Goal: Task Accomplishment & Management: Manage account settings

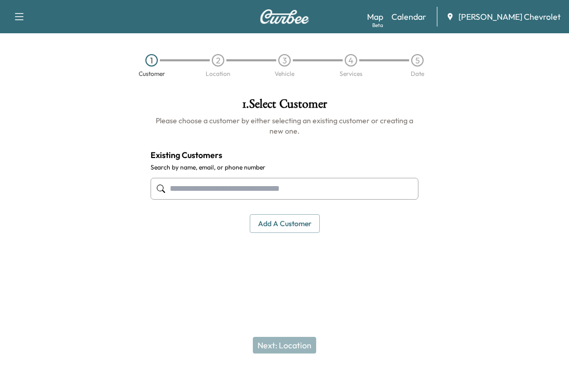
click at [51, 165] on div at bounding box center [71, 180] width 142 height 183
click at [426, 22] on link "Calendar" at bounding box center [409, 16] width 35 height 12
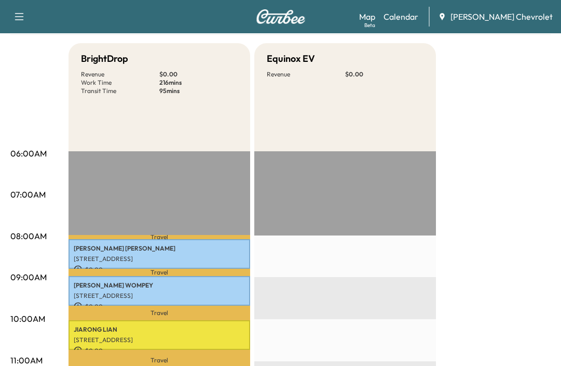
scroll to position [52, 0]
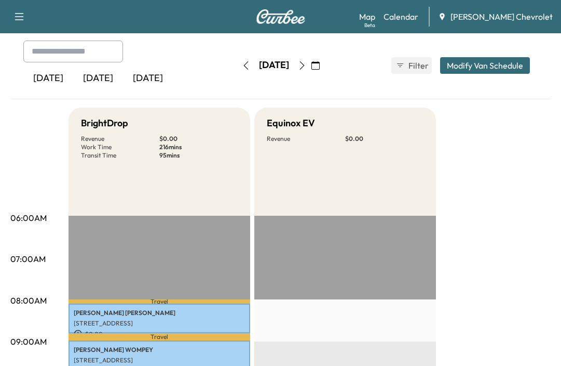
click at [306, 69] on icon "button" at bounding box center [302, 65] width 8 height 8
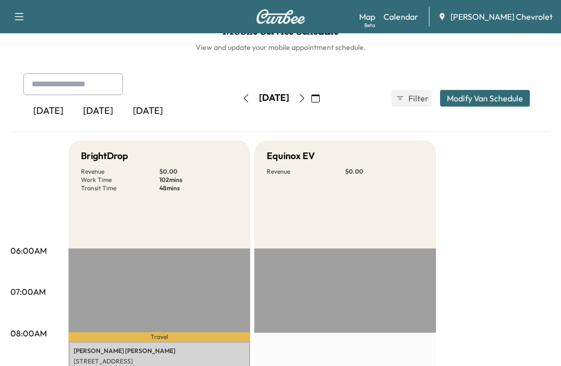
scroll to position [208, 0]
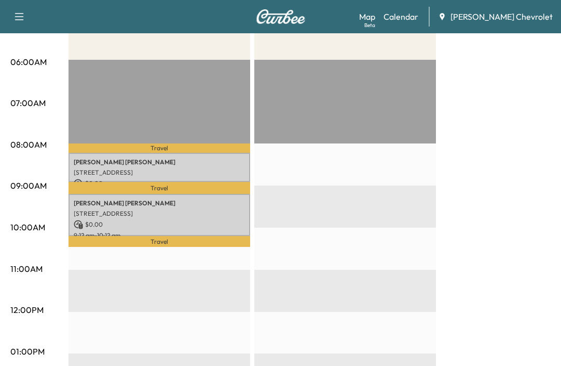
drag, startPoint x: 12, startPoint y: 227, endPoint x: 18, endPoint y: 222, distance: 7.0
click at [12, 227] on p "10:00AM" at bounding box center [27, 227] width 35 height 12
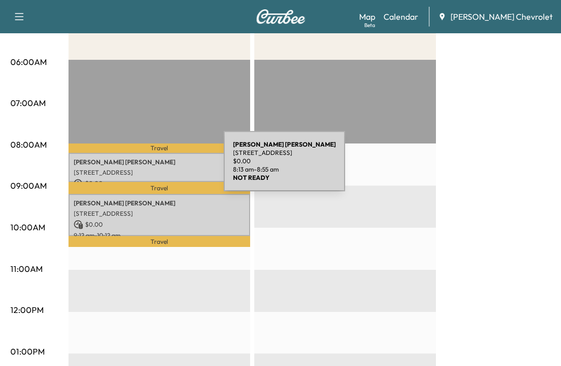
click at [146, 168] on p "[STREET_ADDRESS]" at bounding box center [159, 172] width 171 height 8
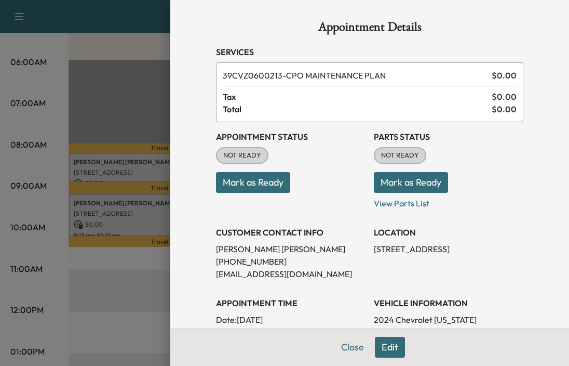
click at [277, 178] on button "Mark as Ready" at bounding box center [253, 182] width 74 height 21
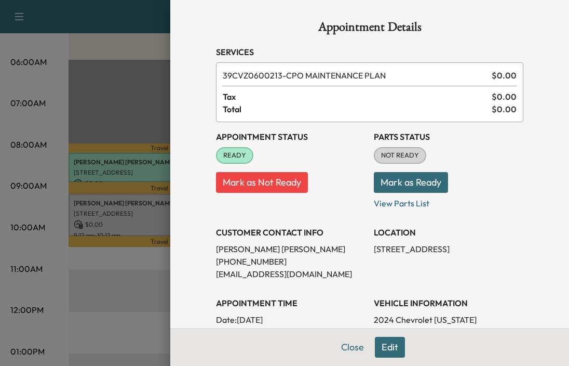
click at [419, 179] on button "Mark as Ready" at bounding box center [411, 182] width 74 height 21
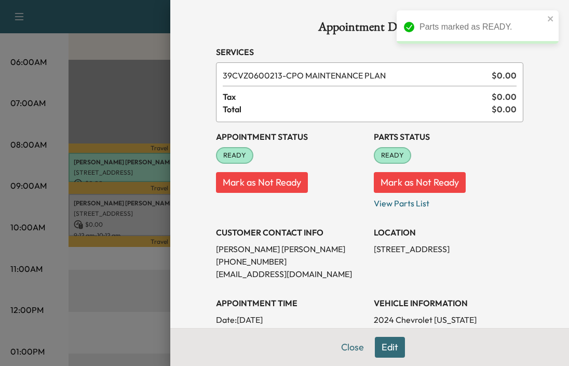
click at [125, 230] on div at bounding box center [284, 183] width 569 height 366
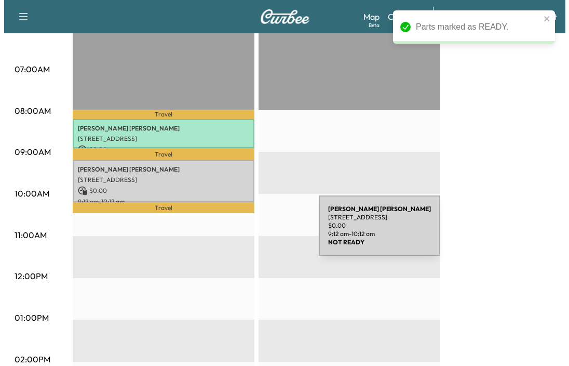
scroll to position [260, 0]
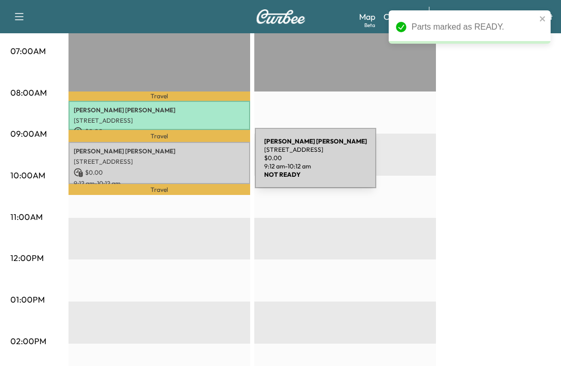
click at [177, 164] on div "[PERSON_NAME] [STREET_ADDRESS] $ 0.00 9:12 am - 10:12 am" at bounding box center [160, 163] width 182 height 42
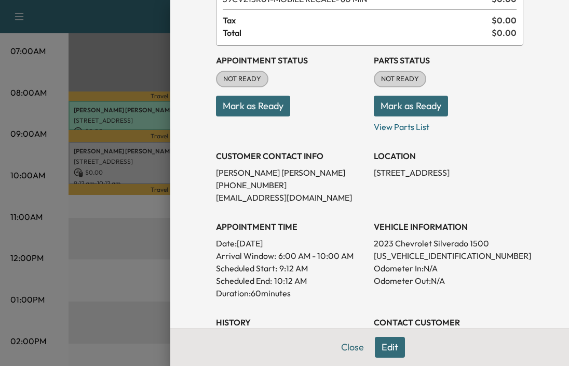
scroll to position [208, 0]
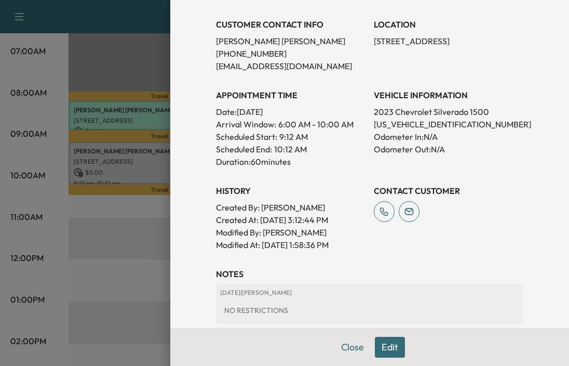
click at [419, 123] on p "[US_VEHICLE_IDENTIFICATION_NUMBER]" at bounding box center [449, 124] width 150 height 12
copy p "[US_VEHICLE_IDENTIFICATION_NUMBER]"
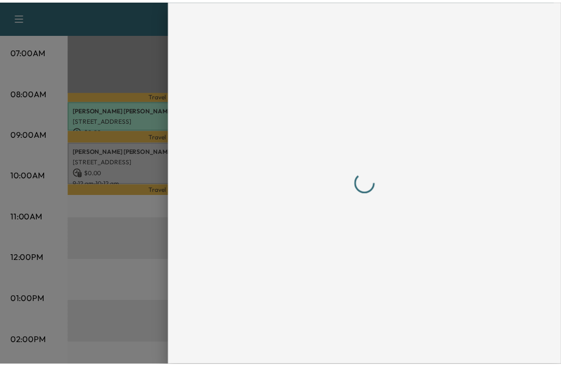
scroll to position [0, 0]
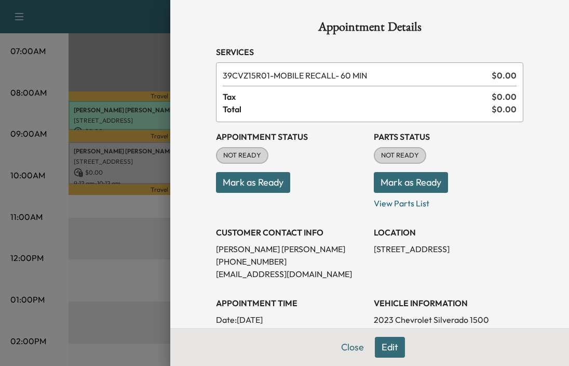
click at [348, 346] on button "Close" at bounding box center [352, 347] width 36 height 21
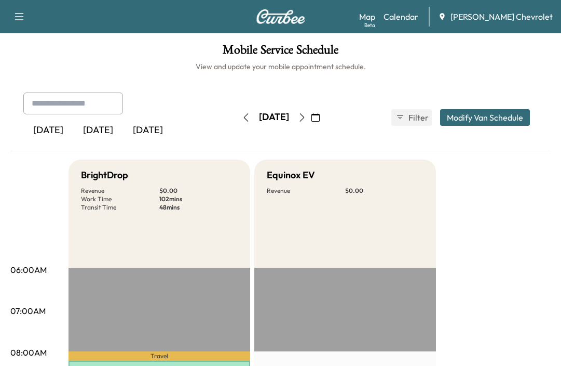
click at [306, 114] on icon "button" at bounding box center [302, 117] width 8 height 8
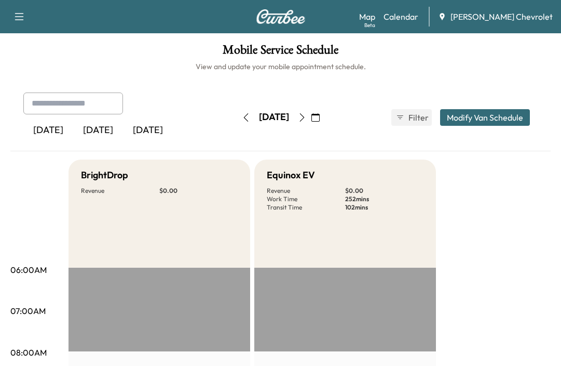
click at [242, 114] on icon "button" at bounding box center [246, 117] width 8 height 8
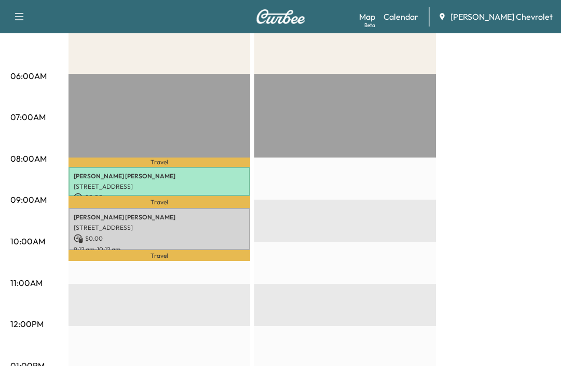
scroll to position [208, 0]
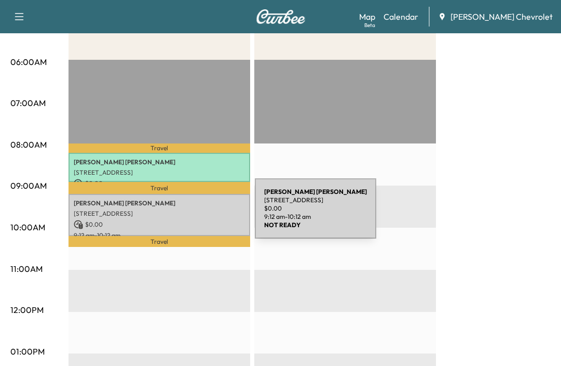
click at [177, 214] on p "[STREET_ADDRESS]" at bounding box center [159, 213] width 171 height 8
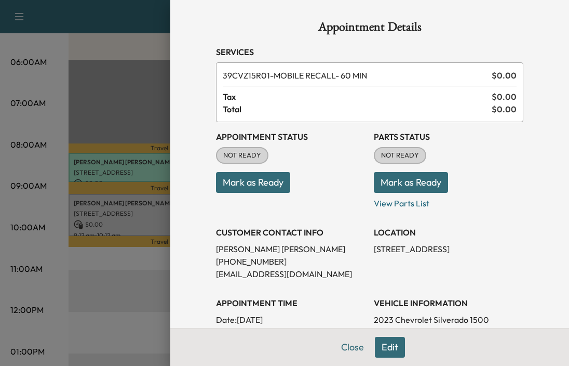
click at [263, 185] on button "Mark as Ready" at bounding box center [253, 182] width 74 height 21
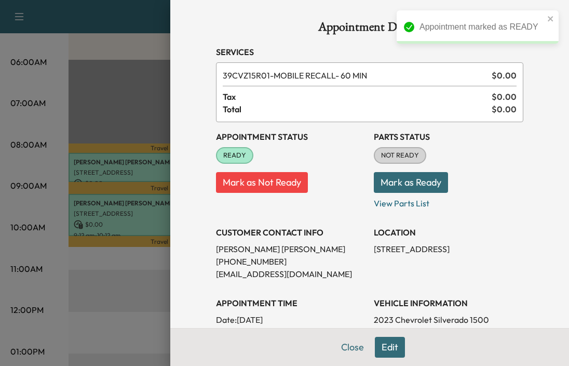
click at [385, 183] on button "Mark as Ready" at bounding box center [411, 182] width 74 height 21
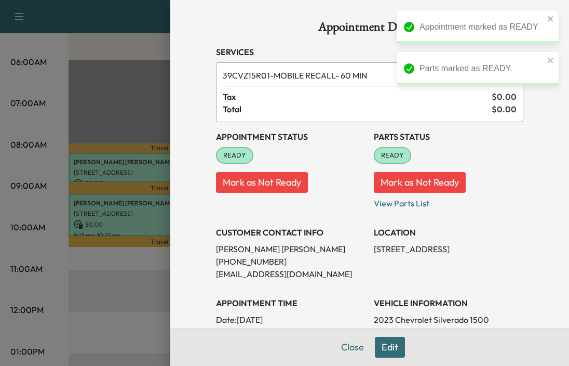
click at [550, 15] on icon "close" at bounding box center [550, 19] width 7 height 8
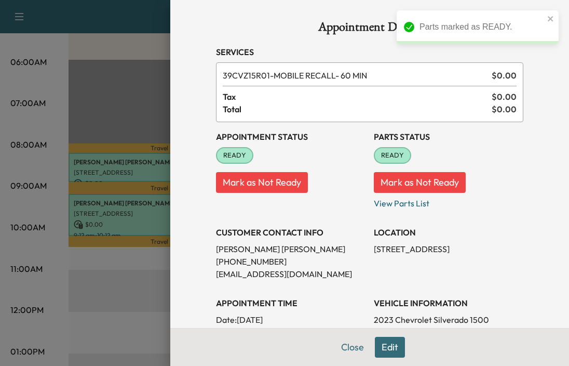
click at [116, 292] on div at bounding box center [284, 183] width 569 height 366
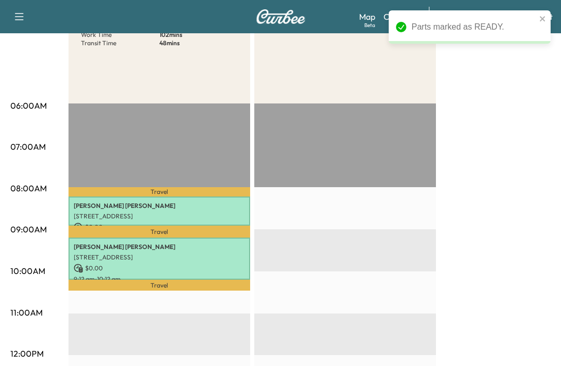
scroll to position [52, 0]
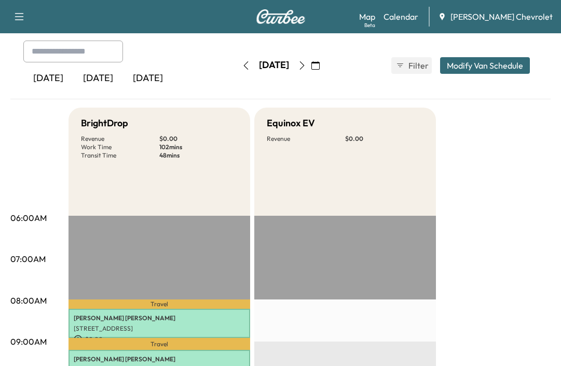
click at [237, 70] on button "button" at bounding box center [246, 65] width 18 height 17
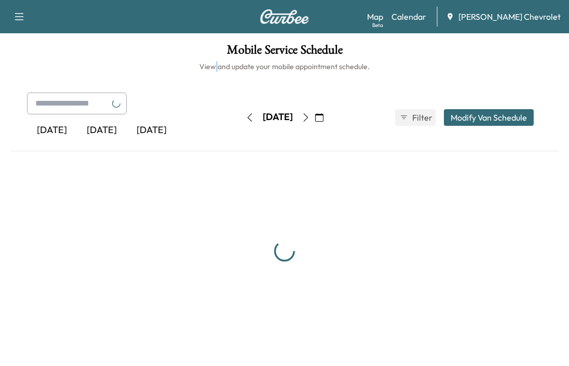
click at [214, 70] on h6 "View and update your mobile appointment schedule." at bounding box center [284, 66] width 548 height 10
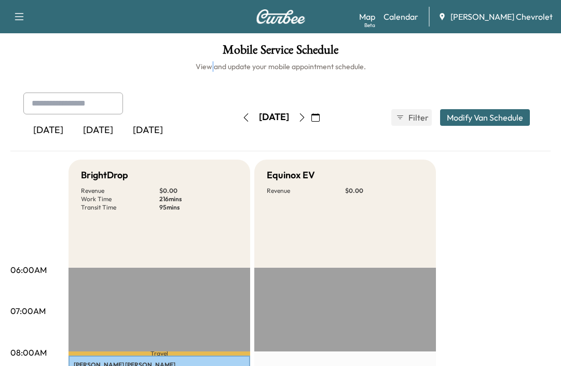
click at [237, 122] on button "button" at bounding box center [246, 117] width 18 height 17
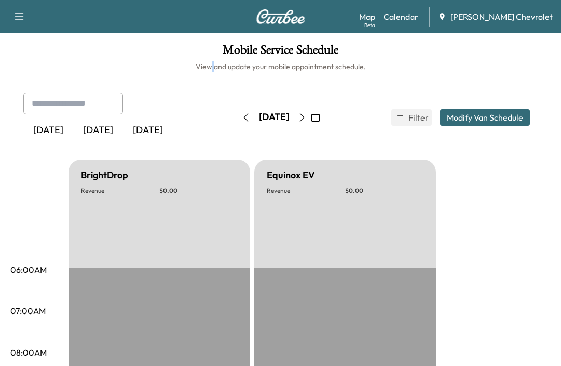
click at [242, 119] on icon "button" at bounding box center [246, 117] width 8 height 8
click at [237, 119] on button "button" at bounding box center [246, 117] width 18 height 17
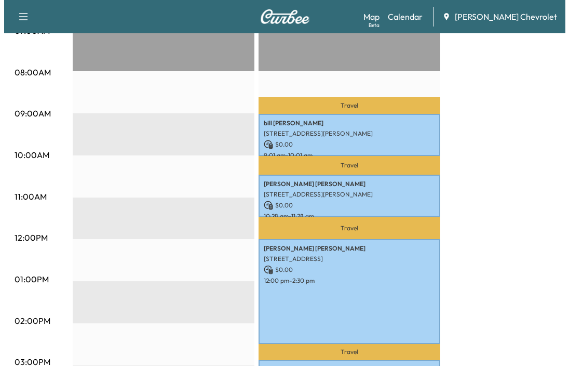
scroll to position [415, 0]
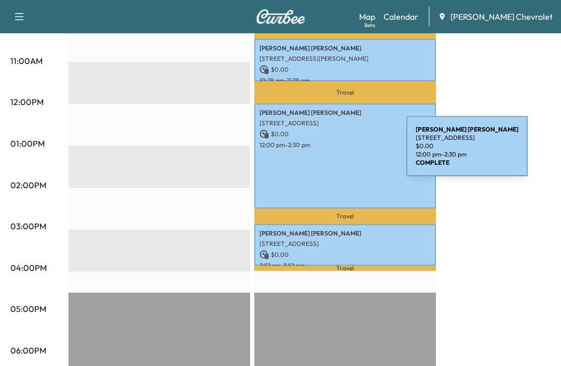
click at [329, 152] on div "[PERSON_NAME] [STREET_ADDRESS][PERSON_NAME] $ 0.00 12:00 pm - 2:30 pm" at bounding box center [345, 155] width 182 height 105
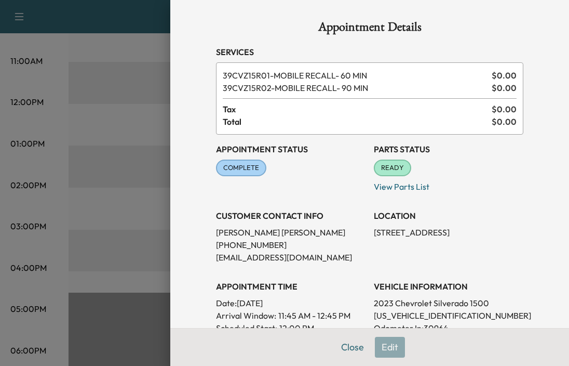
scroll to position [104, 0]
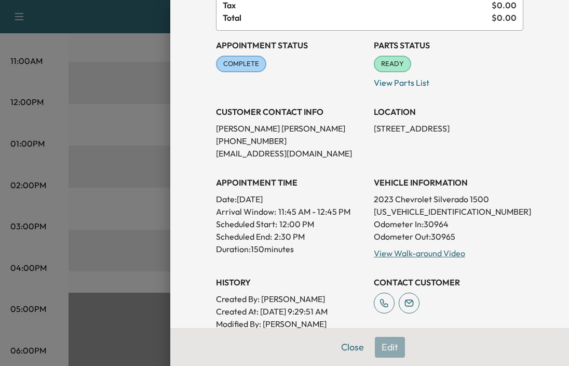
drag, startPoint x: 520, startPoint y: 128, endPoint x: 360, endPoint y: 128, distance: 159.9
click at [361, 128] on div "Appointment Details Services 39CVZ15R01 - MOBILE RECALL- 60 MIN $ 0.00 39CVZ15R…" at bounding box center [370, 213] width 332 height 635
copy div "[PHONE_NUMBER] [EMAIL_ADDRESS][DOMAIN_NAME] LOCATION [STREET_ADDRESS]"
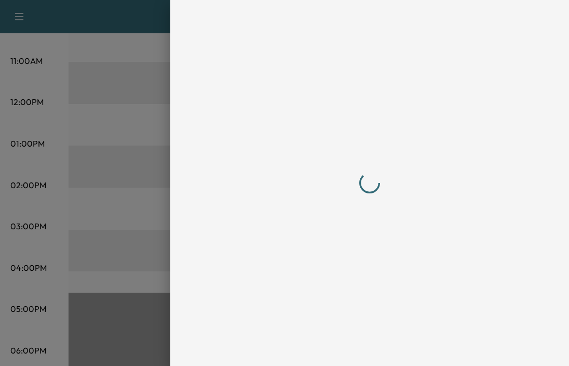
scroll to position [0, 0]
